Goal: Browse casually

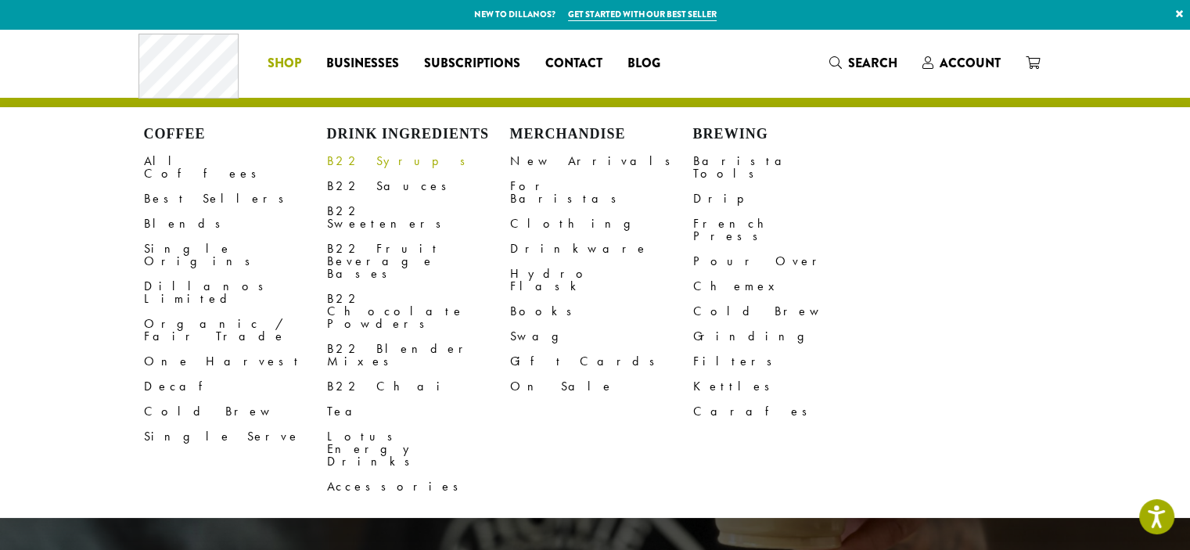
click at [375, 165] on link "B22 Syrups" at bounding box center [418, 161] width 183 height 25
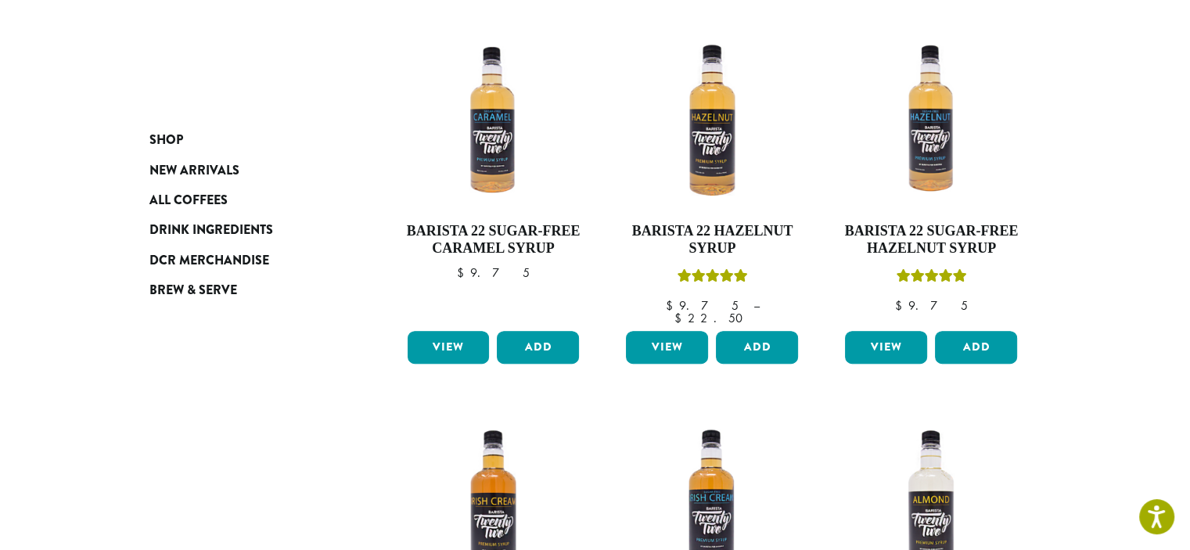
scroll to position [704, 0]
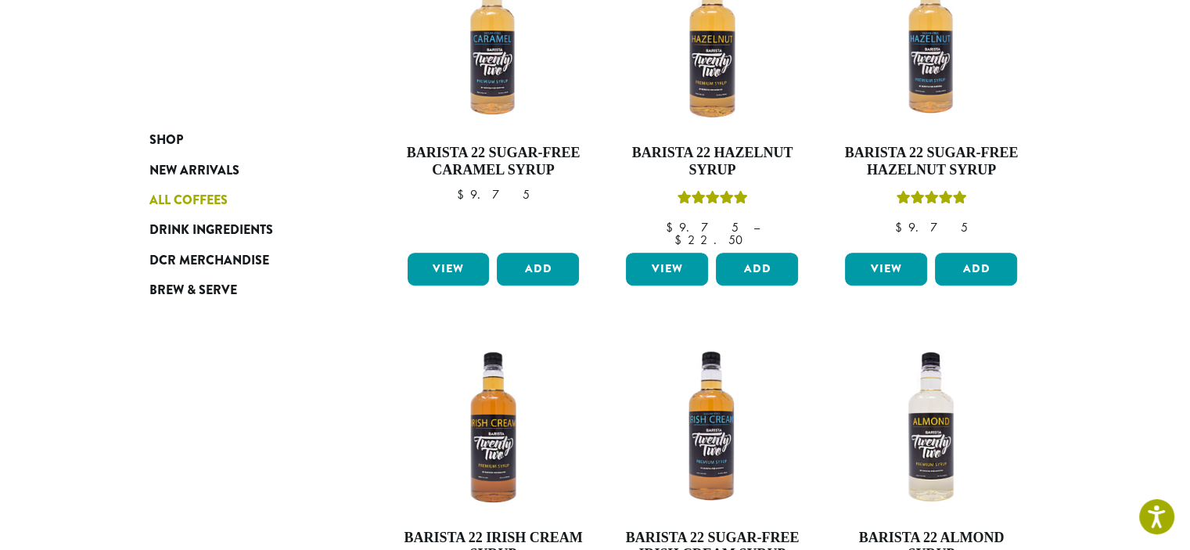
click at [178, 202] on span "All Coffees" at bounding box center [188, 201] width 78 height 20
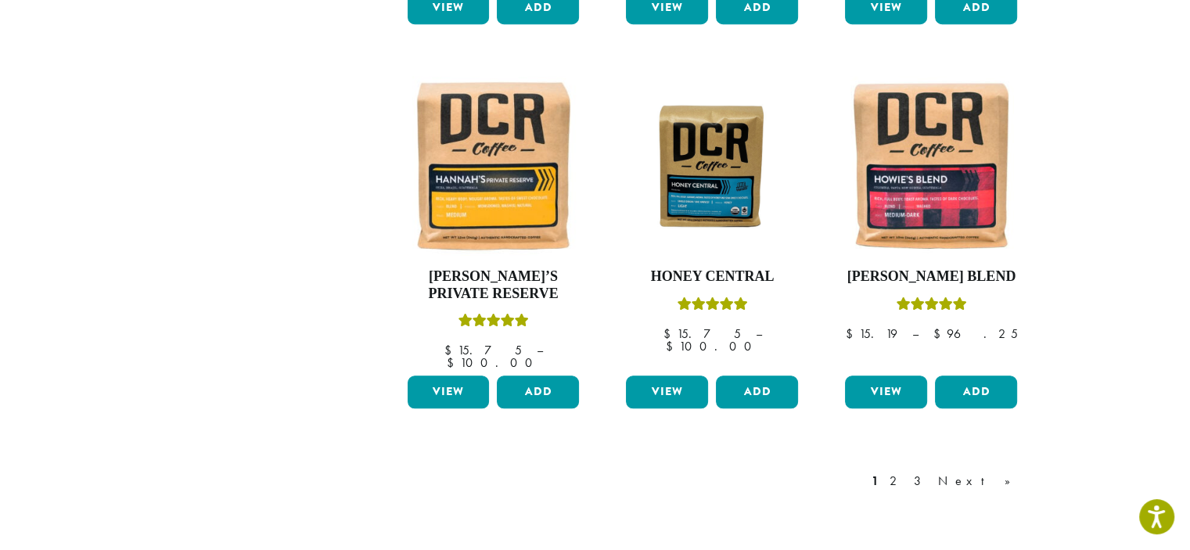
scroll to position [1467, 0]
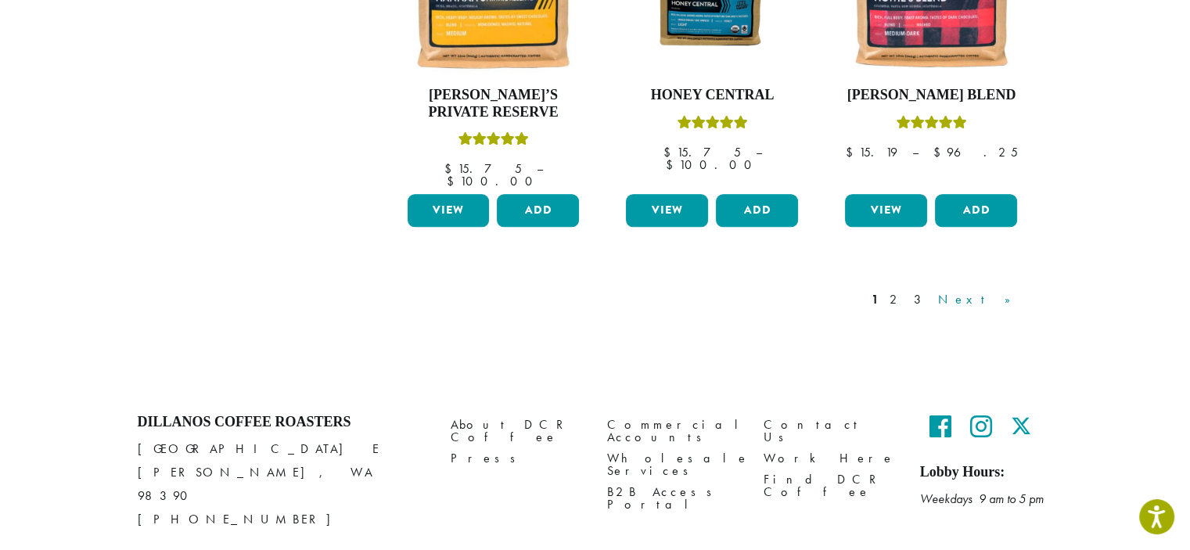
click at [1001, 290] on link "Next »" at bounding box center [980, 299] width 90 height 19
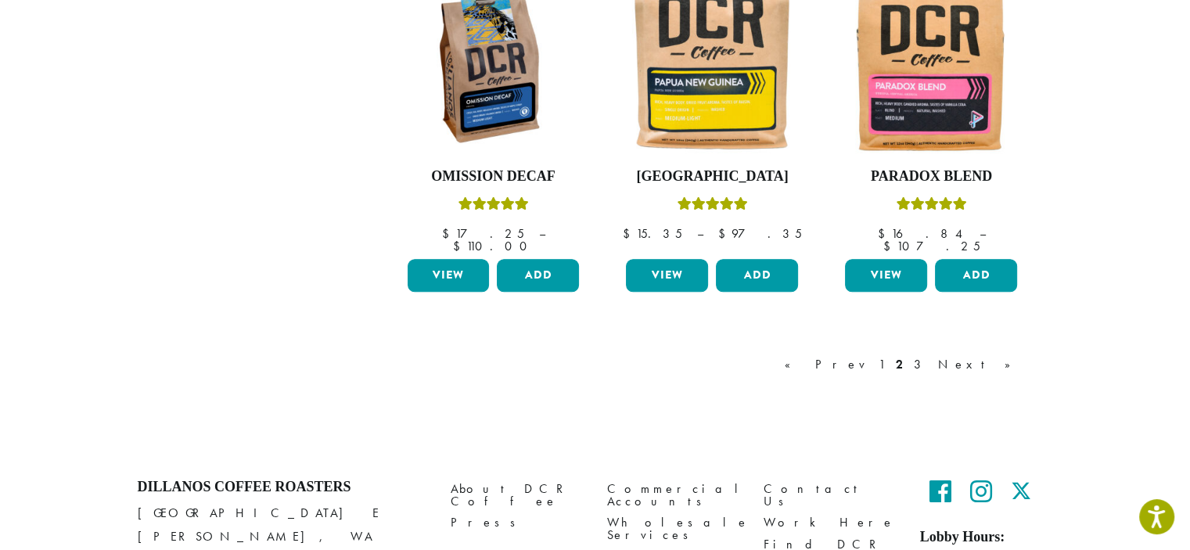
scroll to position [1426, 0]
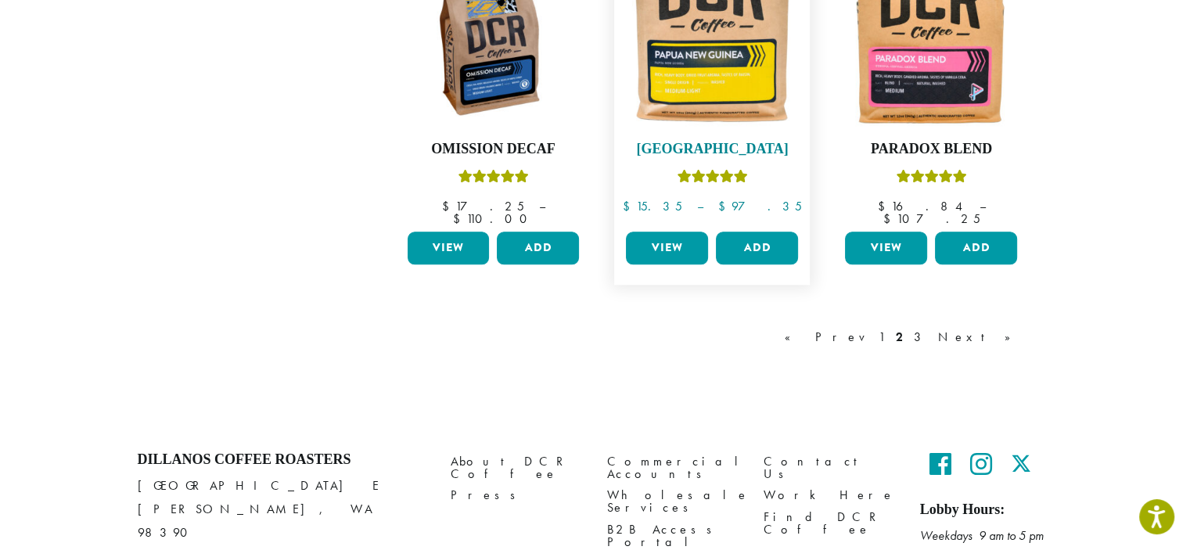
click at [729, 170] on icon "Rated 5.00 out of 5" at bounding box center [726, 176] width 14 height 13
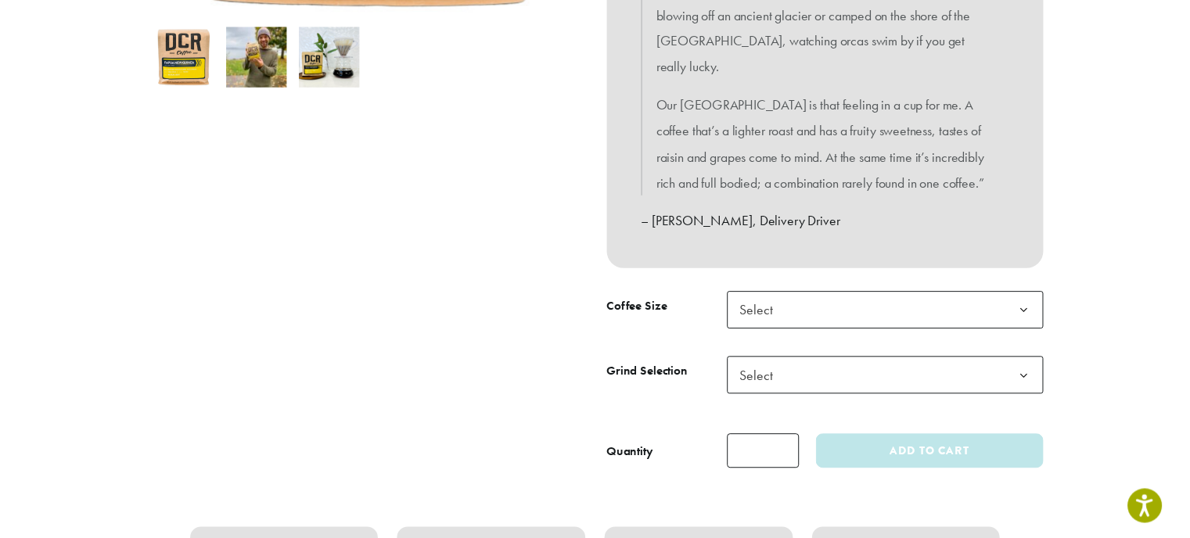
scroll to position [782, 0]
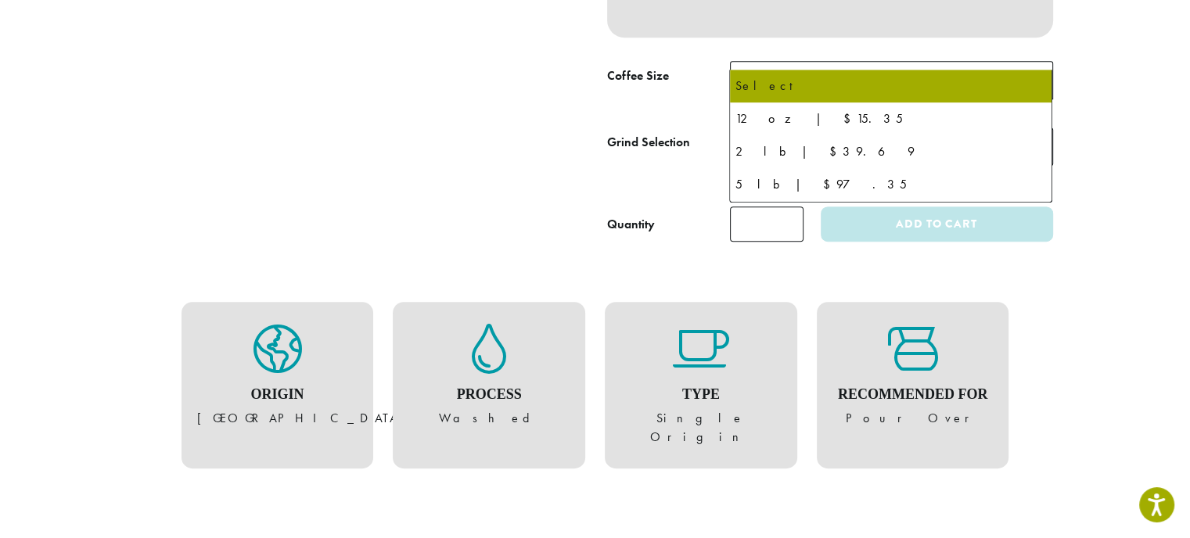
click at [1036, 62] on b at bounding box center [1033, 81] width 38 height 38
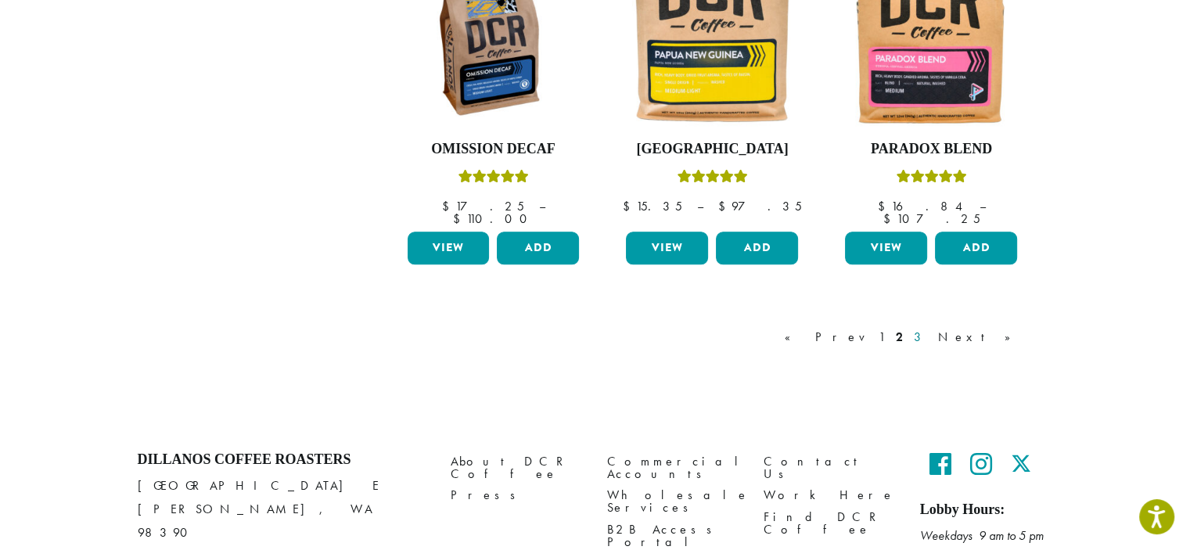
click at [930, 328] on link "3" at bounding box center [920, 337] width 20 height 19
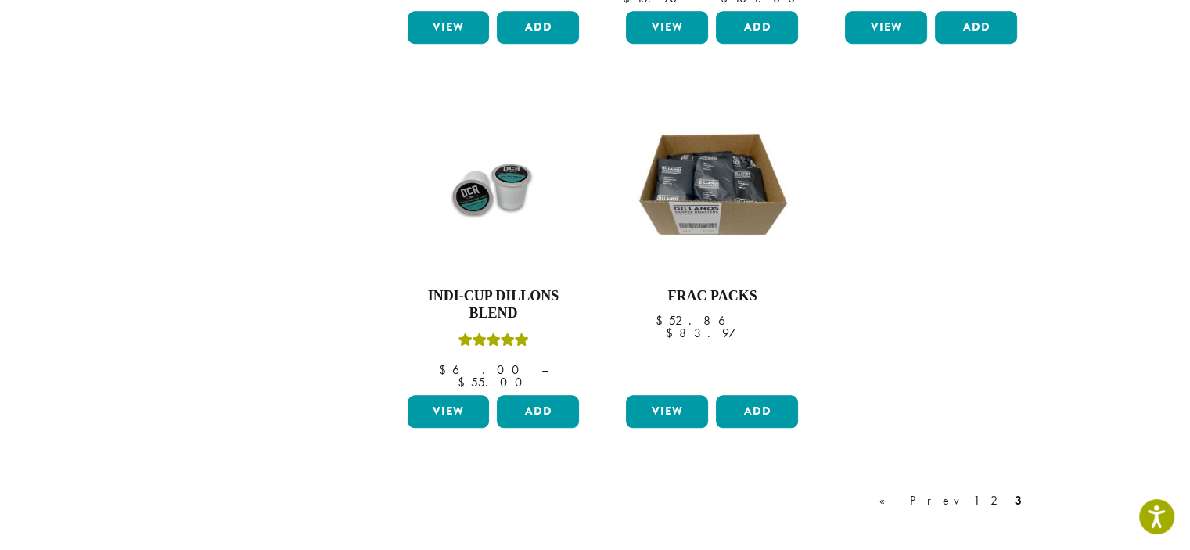
scroll to position [1348, 0]
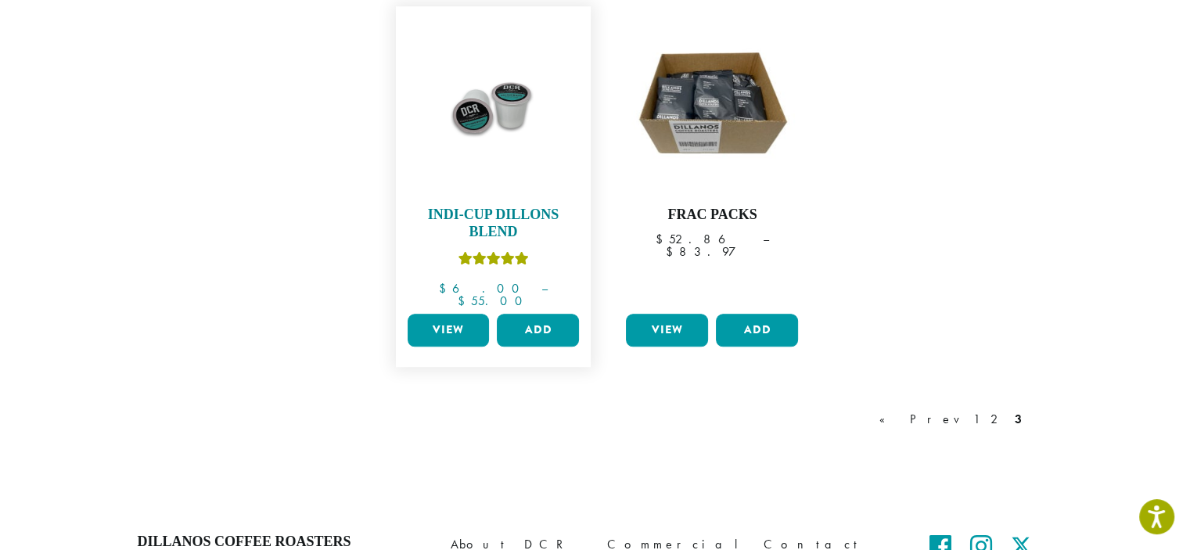
click at [499, 252] on icon "Rated 5.00 out of 5" at bounding box center [493, 258] width 14 height 13
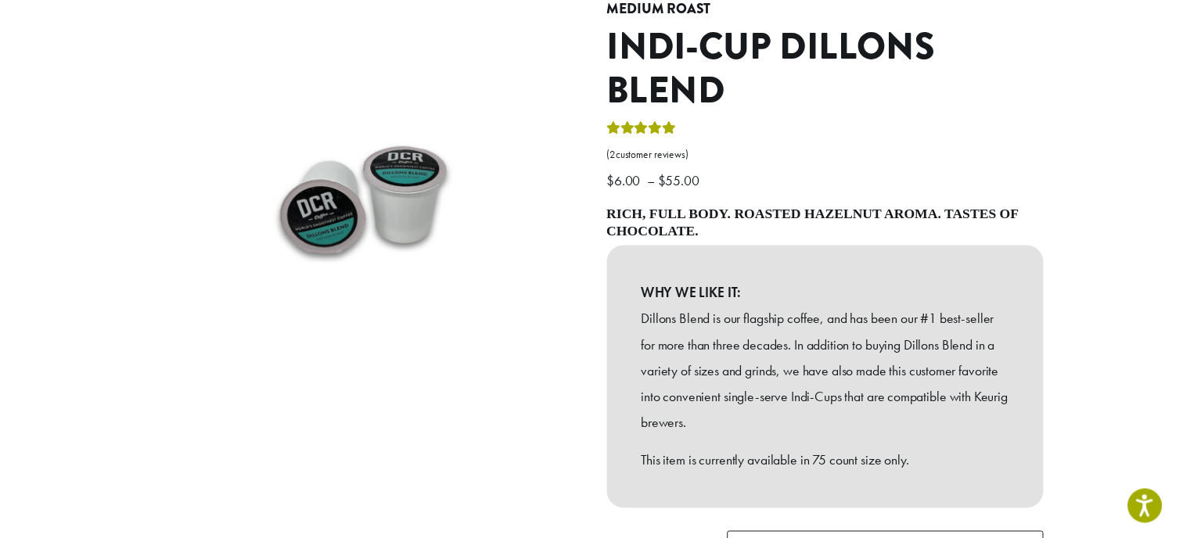
scroll to position [391, 0]
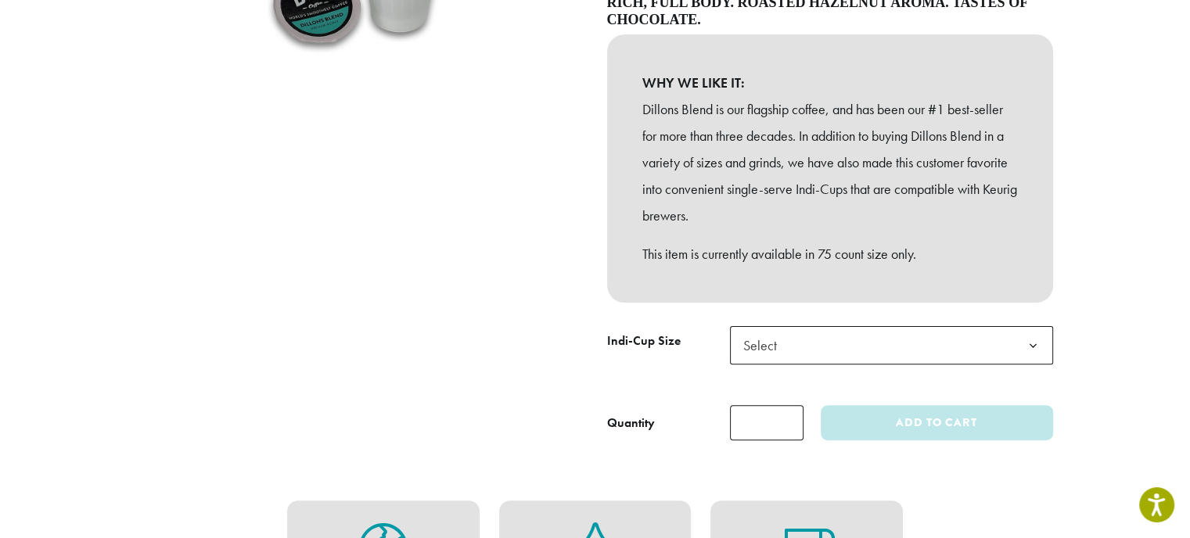
click at [1037, 345] on b at bounding box center [1033, 346] width 38 height 38
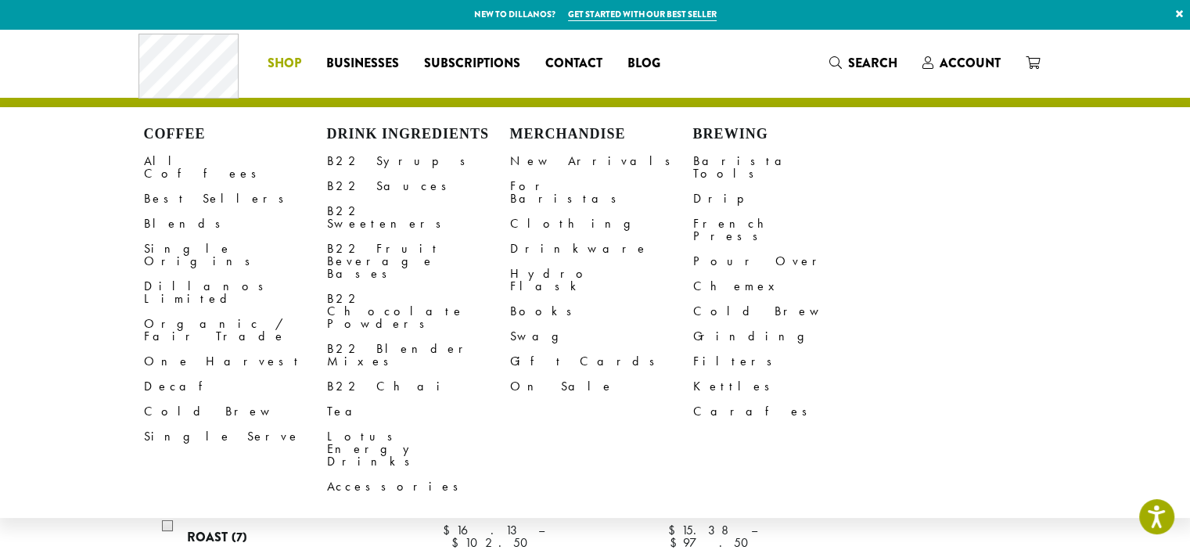
click at [288, 68] on span "Shop" at bounding box center [285, 64] width 34 height 20
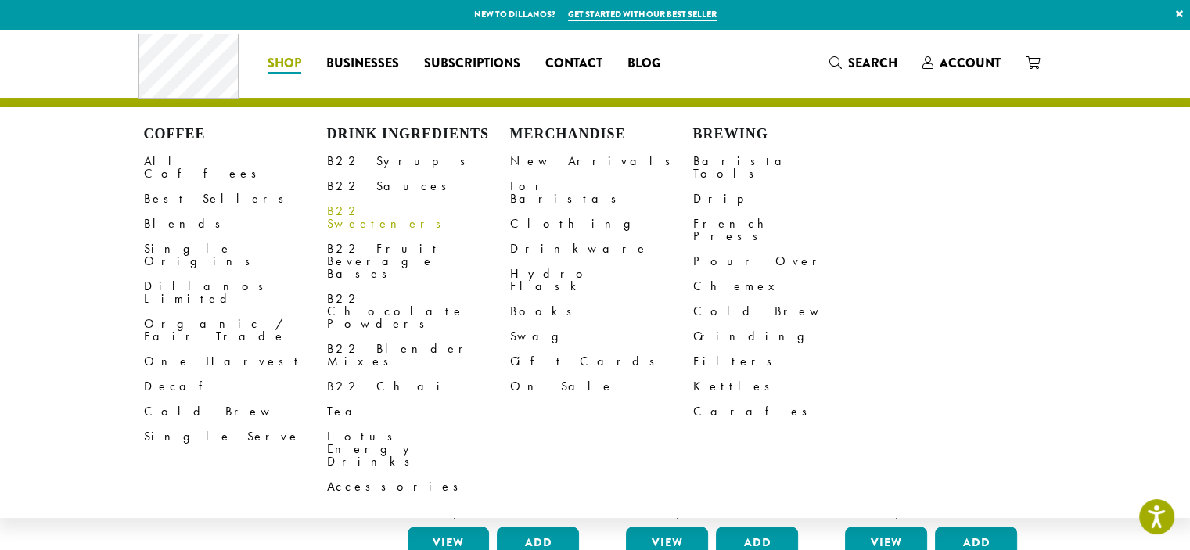
click at [365, 215] on link "B22 Sweeteners" at bounding box center [418, 218] width 183 height 38
click at [368, 336] on link "B22 Blender Mixes" at bounding box center [418, 355] width 183 height 38
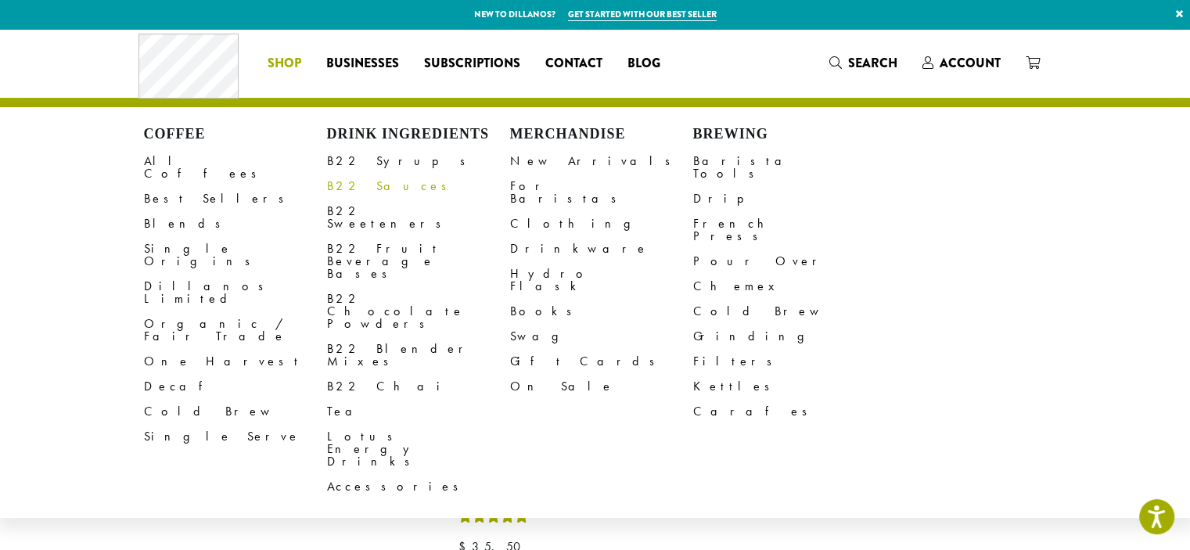
click at [347, 187] on link "B22 Sauces" at bounding box center [418, 186] width 183 height 25
click at [385, 336] on link "B22 Blender Mixes" at bounding box center [418, 355] width 183 height 38
click at [400, 242] on link "B22 Fruit Beverage Bases" at bounding box center [418, 261] width 183 height 50
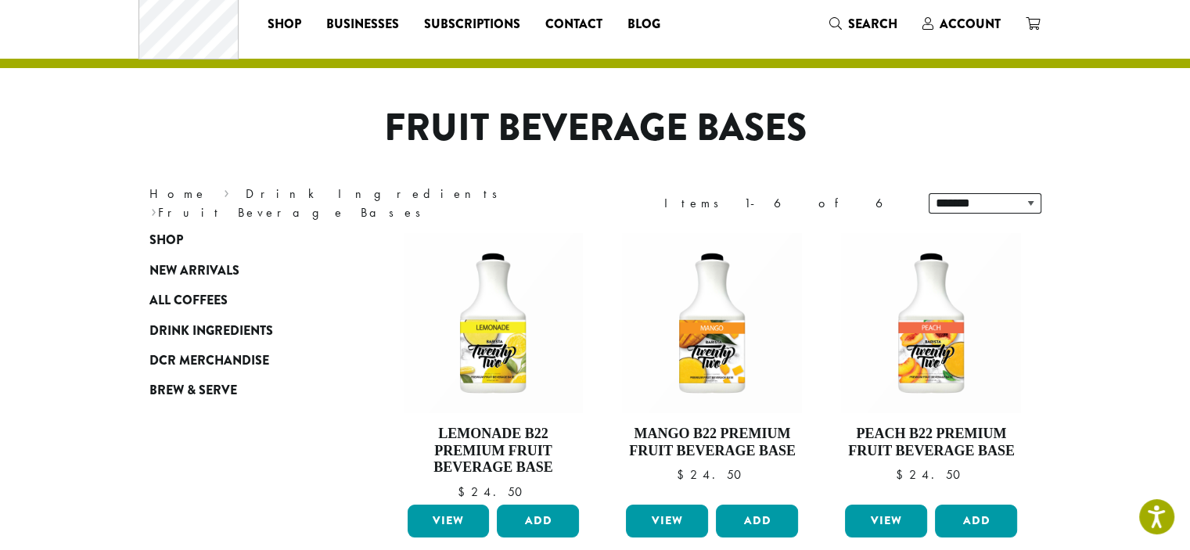
scroll to position [21, 0]
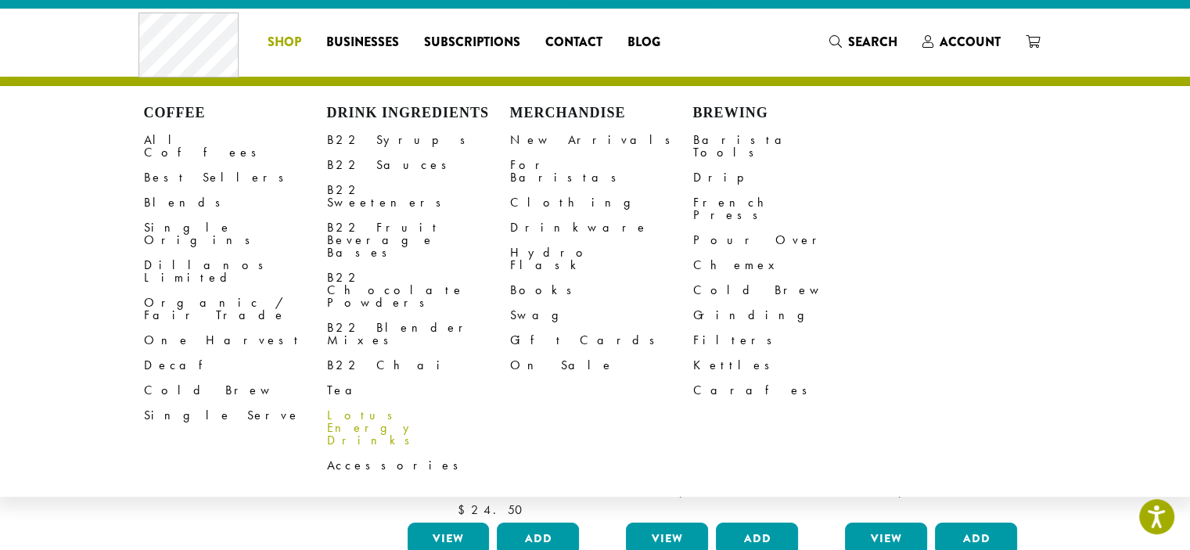
click at [374, 403] on link "Lotus Energy Drinks" at bounding box center [418, 428] width 183 height 50
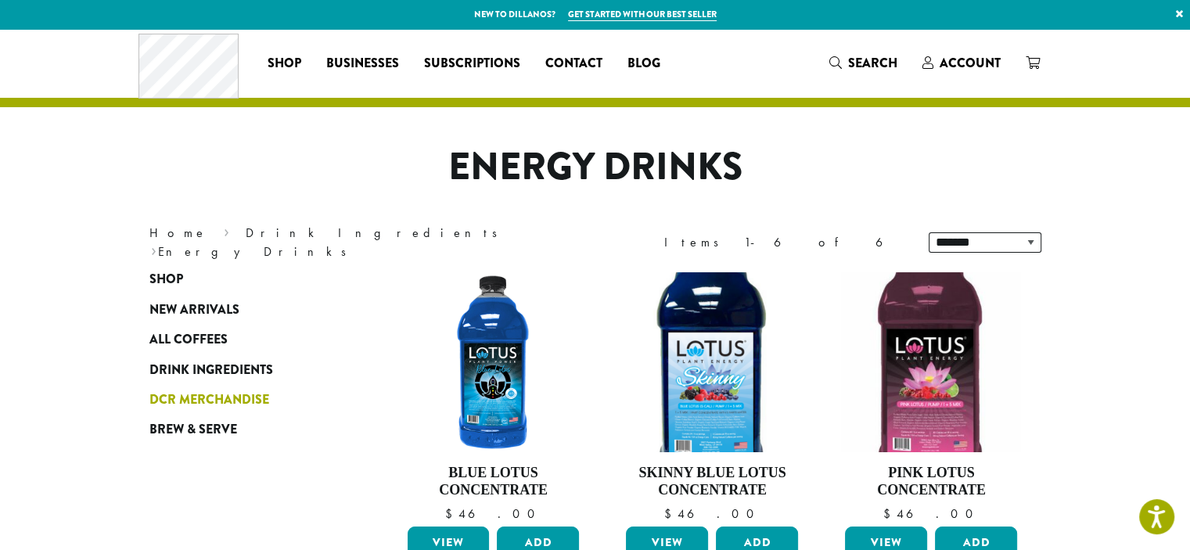
click at [259, 403] on span "DCR Merchandise" at bounding box center [209, 400] width 120 height 20
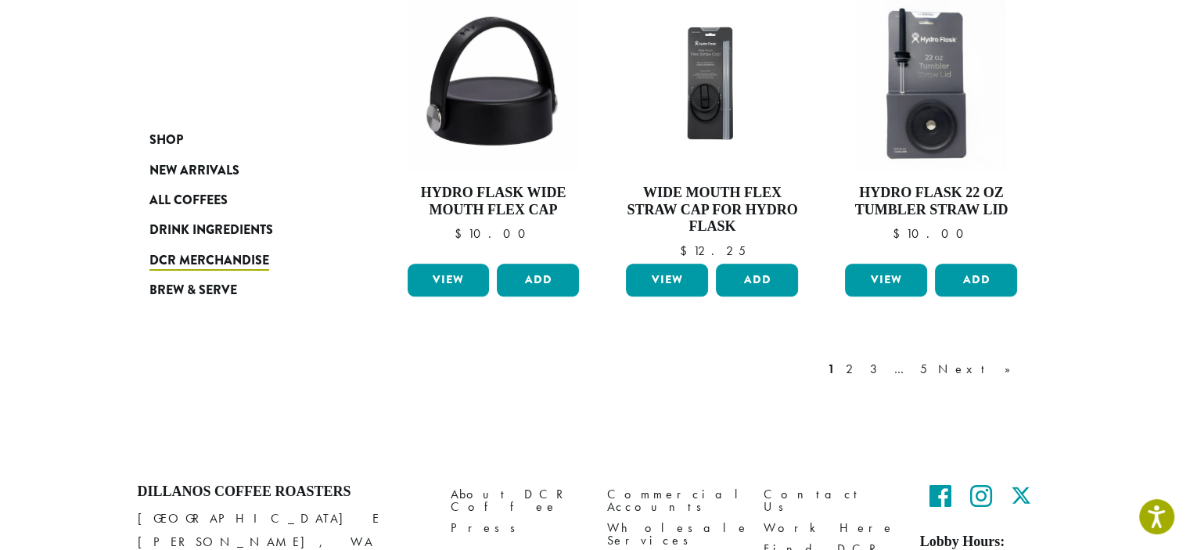
scroll to position [1330, 0]
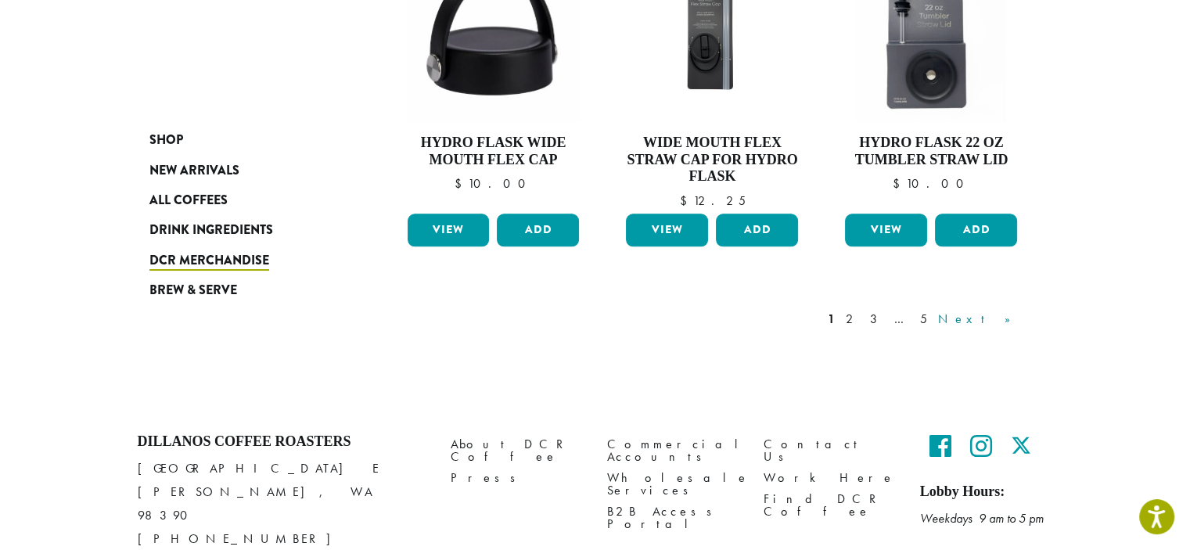
click at [999, 318] on link "Next »" at bounding box center [980, 319] width 90 height 19
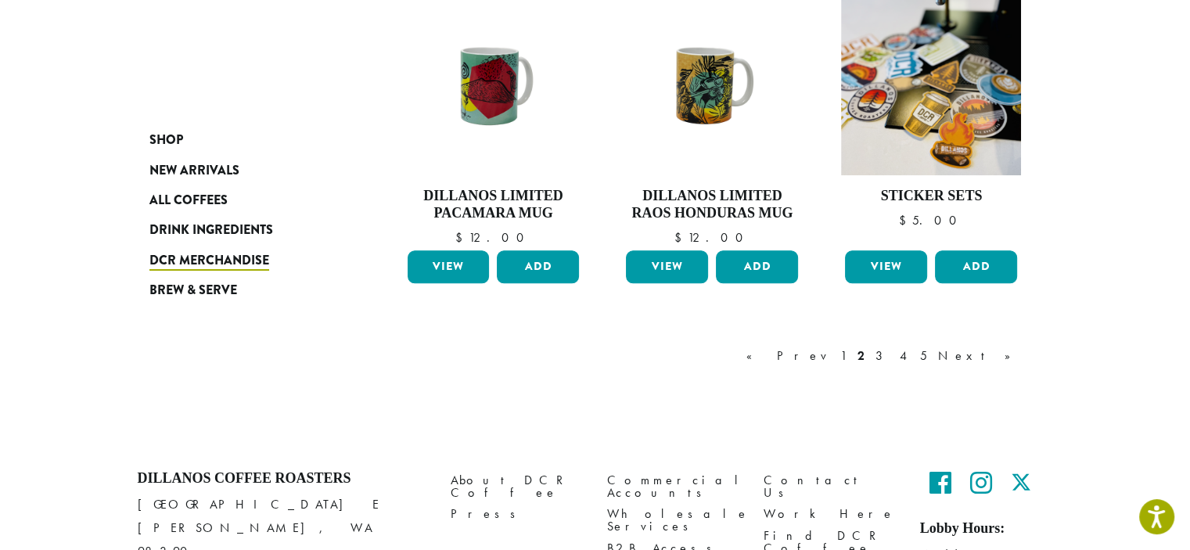
scroll to position [1348, 0]
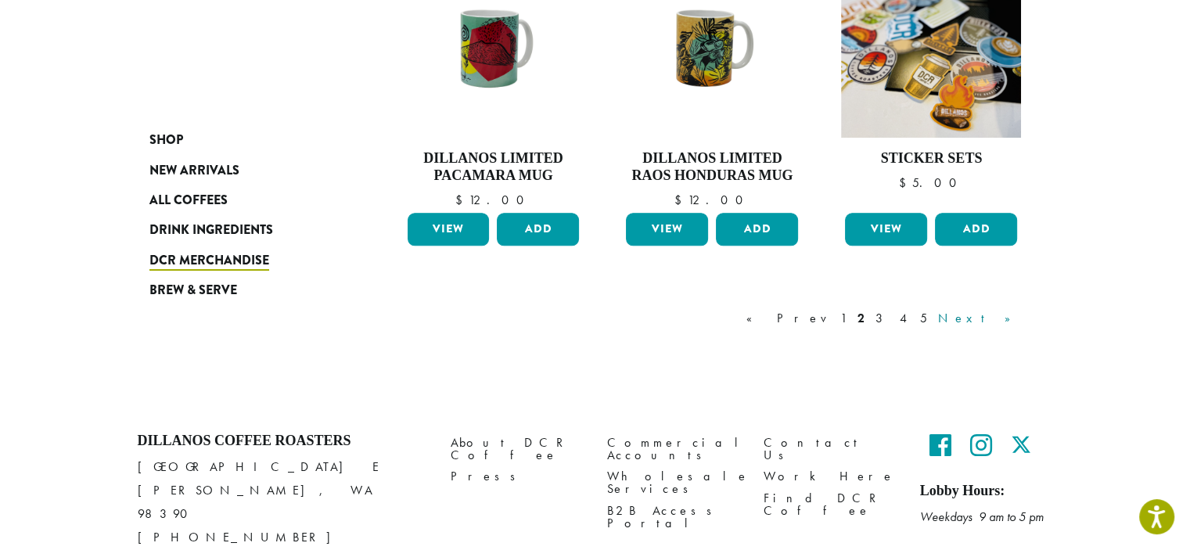
click at [998, 318] on link "Next »" at bounding box center [980, 318] width 90 height 19
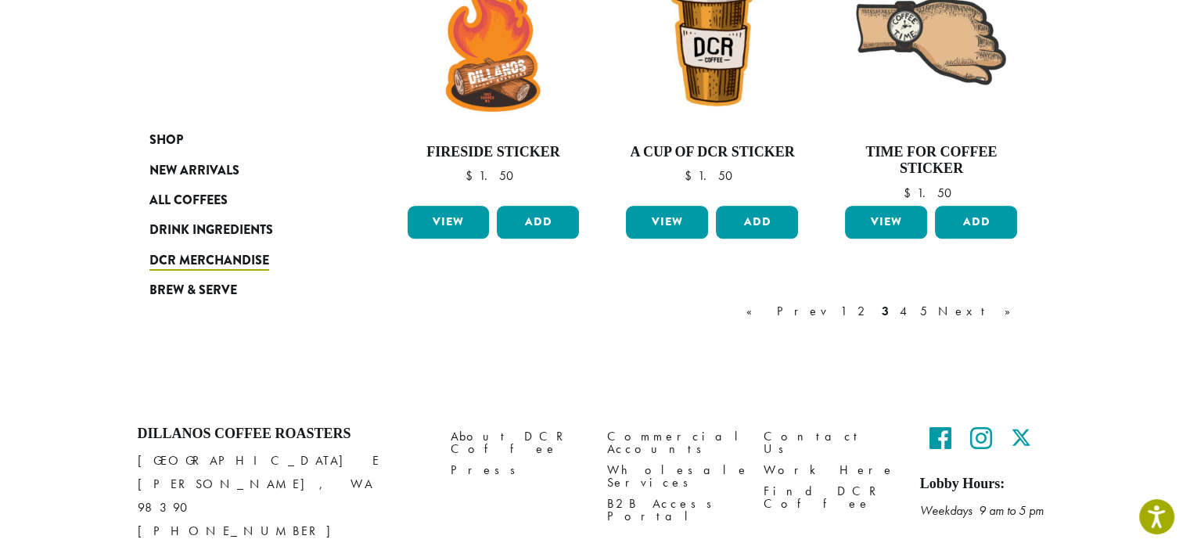
scroll to position [1348, 0]
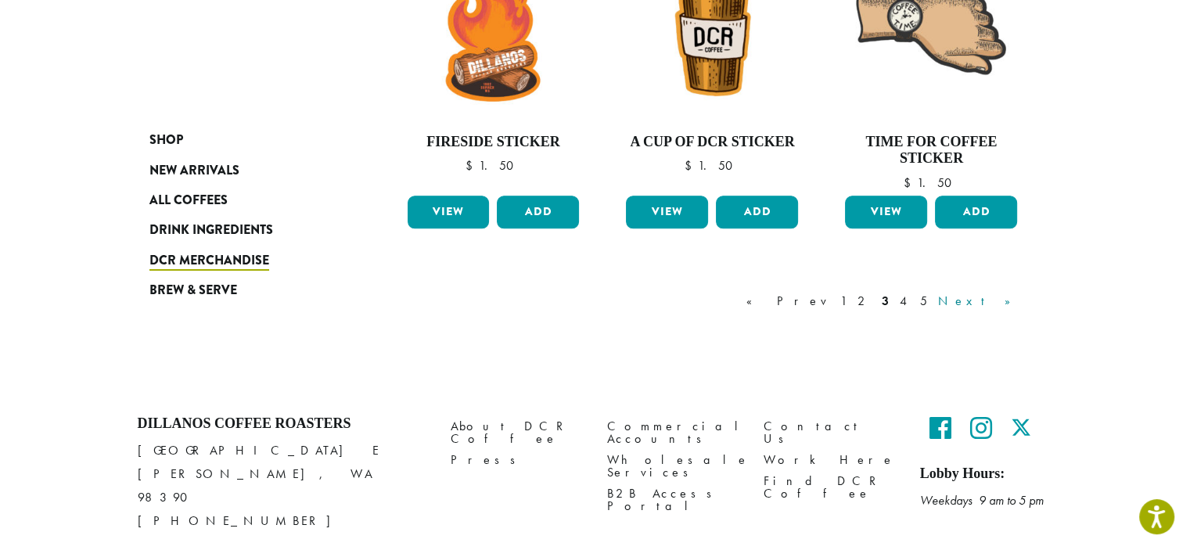
click at [1000, 300] on link "Next »" at bounding box center [980, 301] width 90 height 19
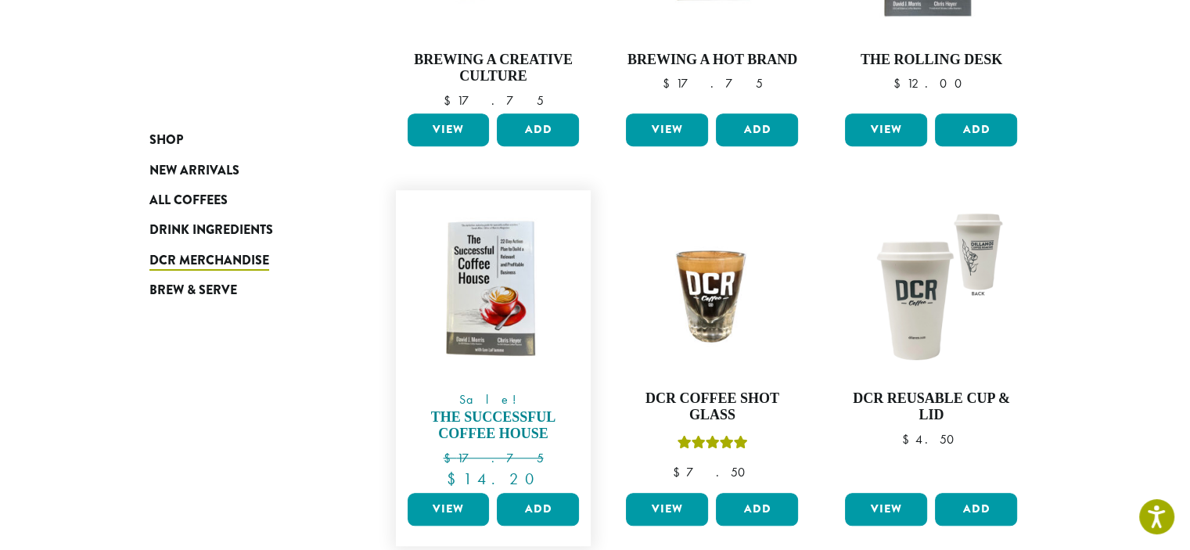
scroll to position [1113, 0]
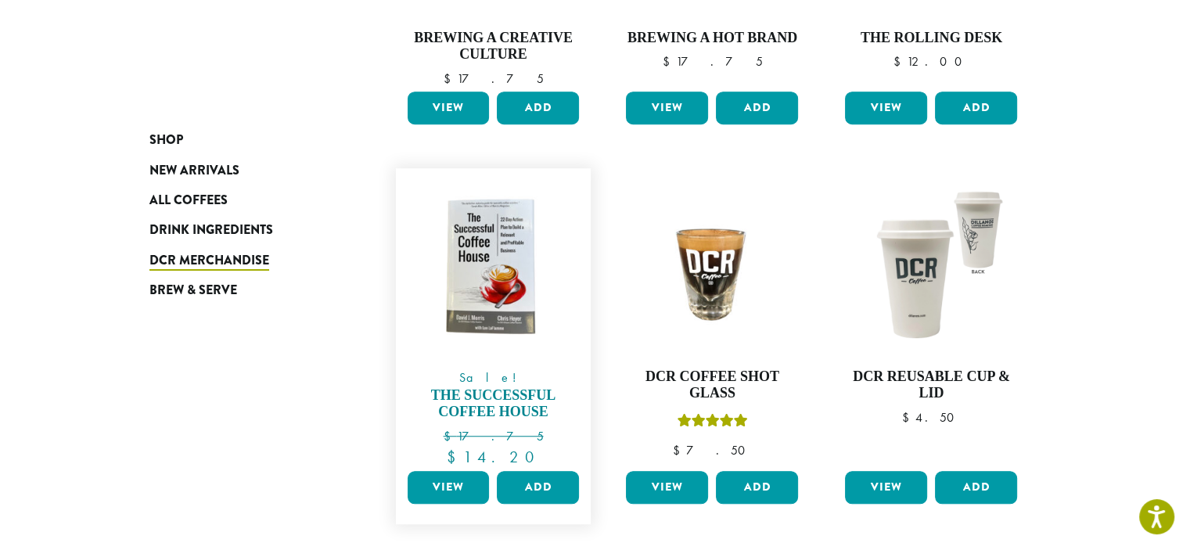
click at [519, 307] on img at bounding box center [493, 266] width 180 height 180
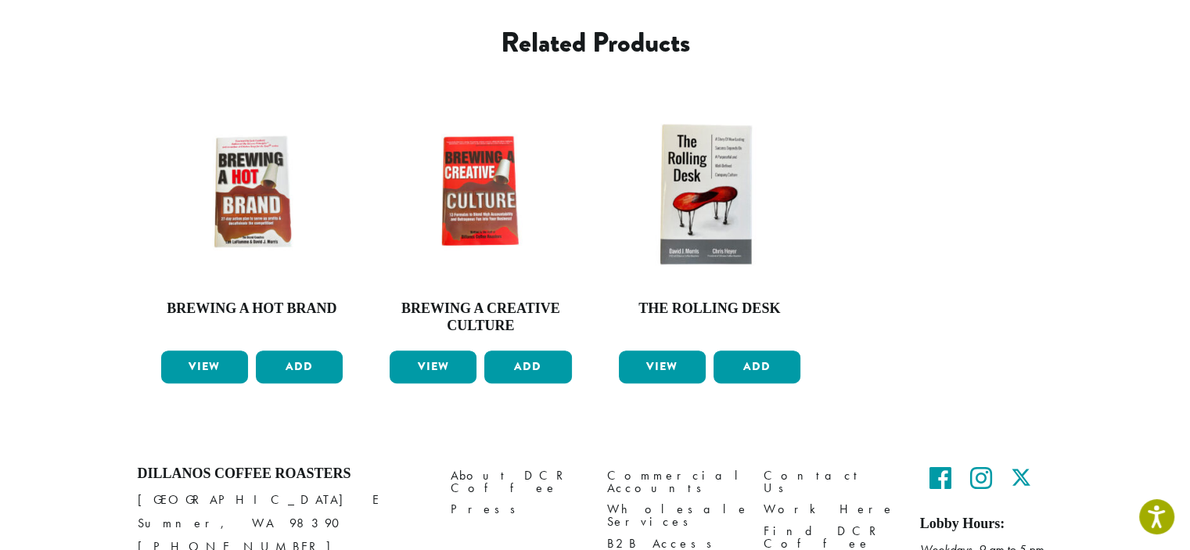
scroll to position [716, 0]
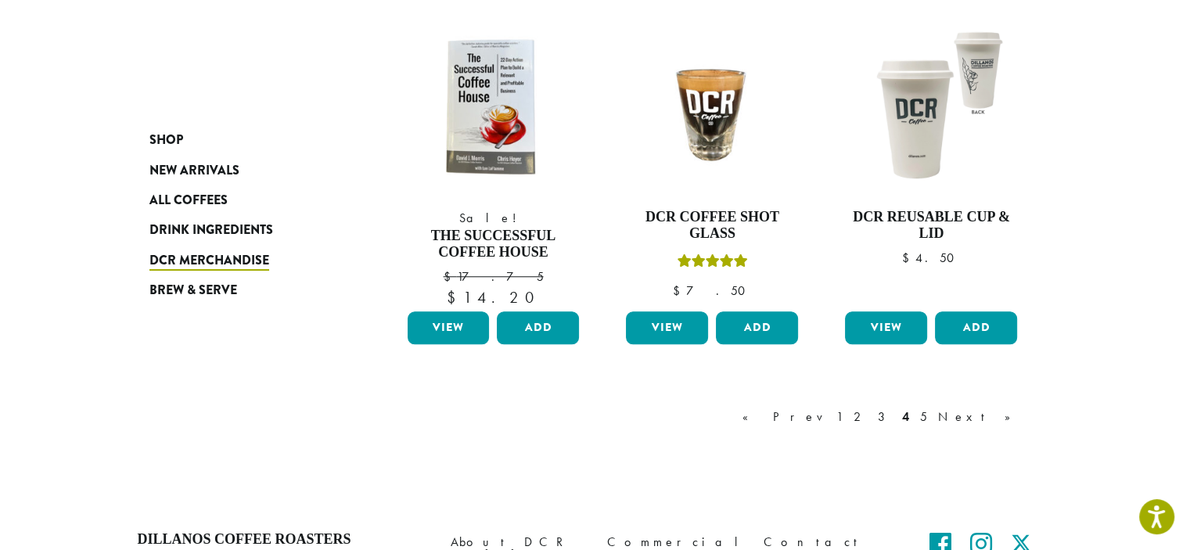
scroll to position [1425, 0]
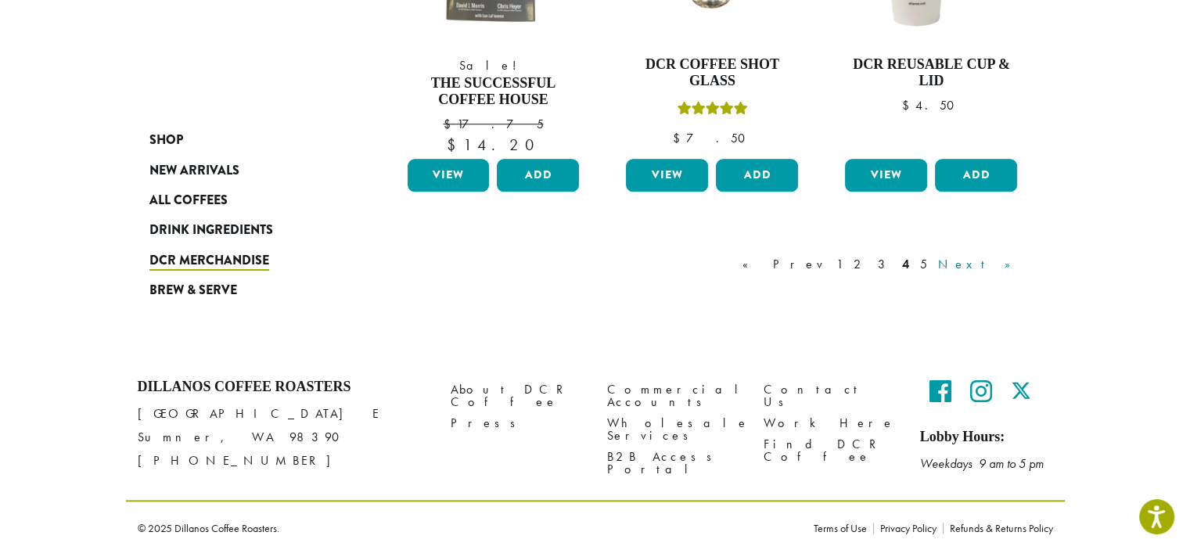
click at [1008, 259] on link "Next »" at bounding box center [980, 264] width 90 height 19
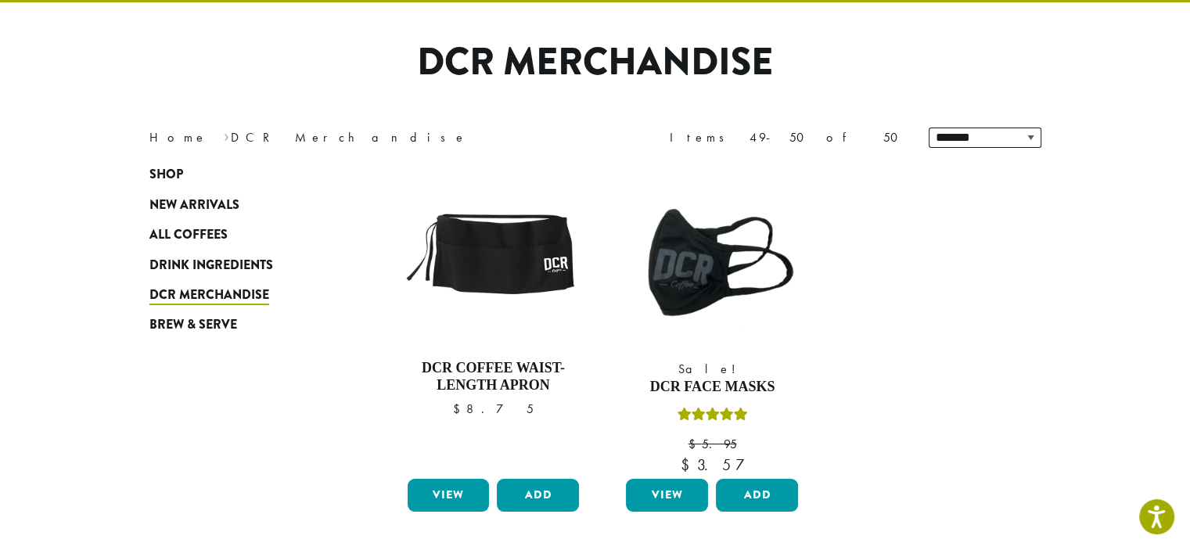
scroll to position [96, 0]
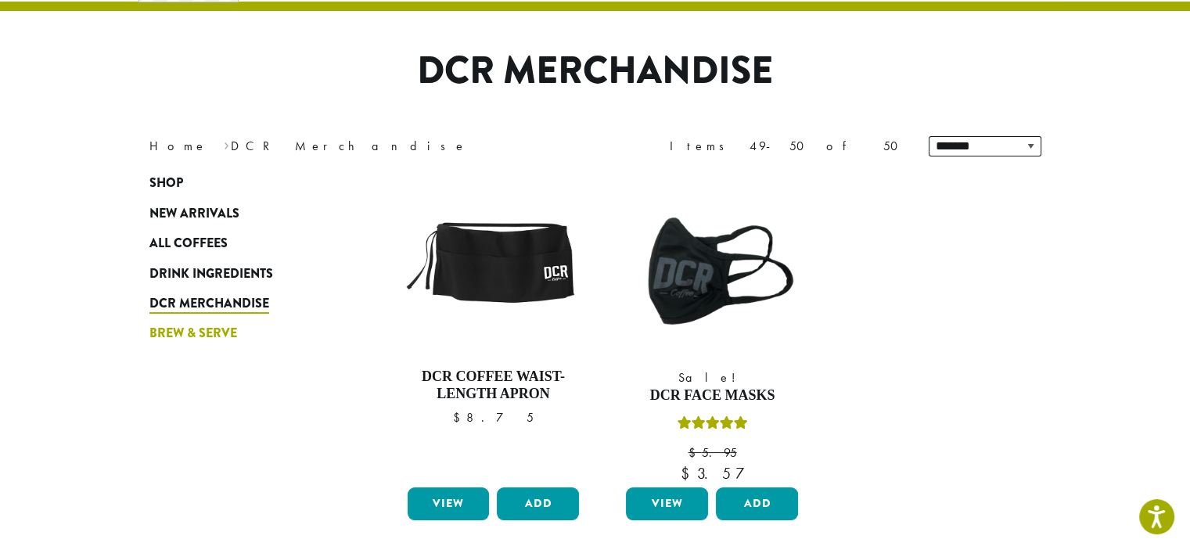
click at [189, 335] on span "Brew & Serve" at bounding box center [193, 334] width 88 height 20
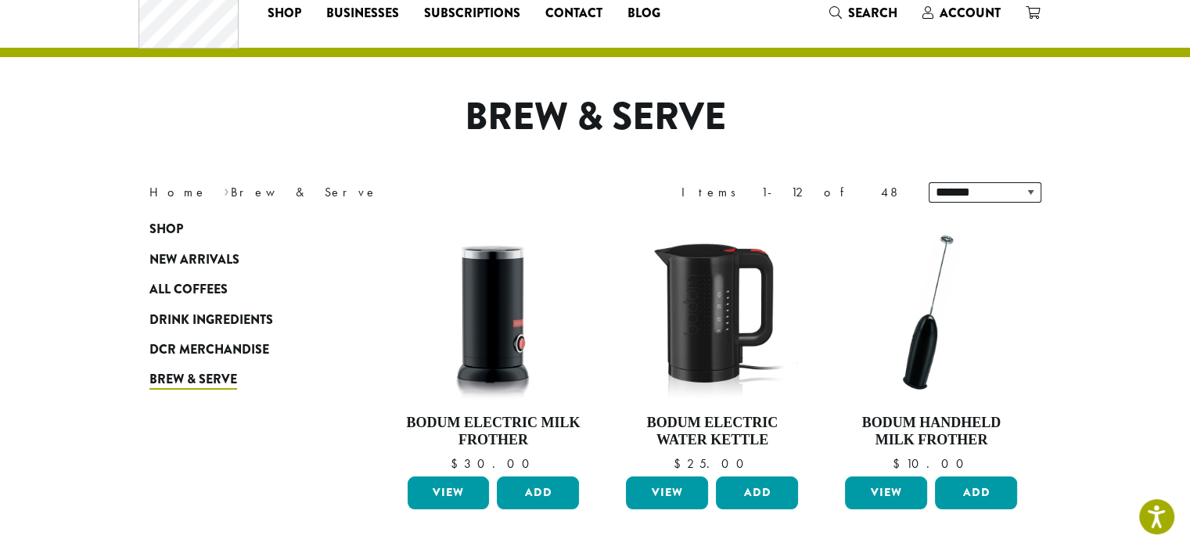
scroll to position [78, 0]
